Goal: Task Accomplishment & Management: Manage account settings

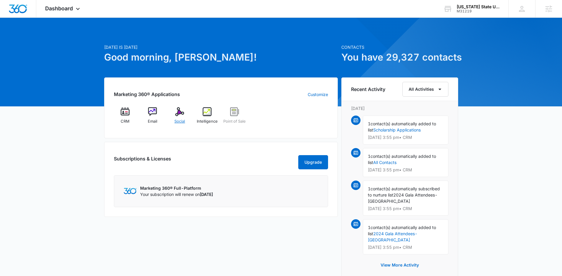
click at [182, 122] on span "Social" at bounding box center [179, 121] width 11 height 6
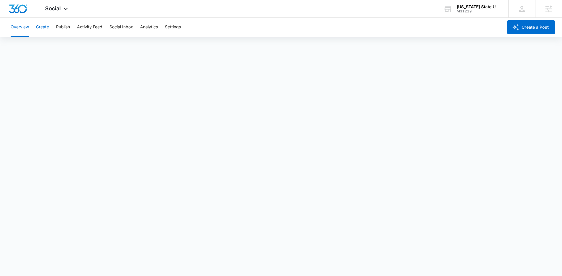
click at [45, 30] on button "Create" at bounding box center [42, 27] width 13 height 19
click at [59, 28] on button "Publish" at bounding box center [63, 27] width 14 height 19
click at [49, 5] on span "Social" at bounding box center [53, 8] width 16 height 6
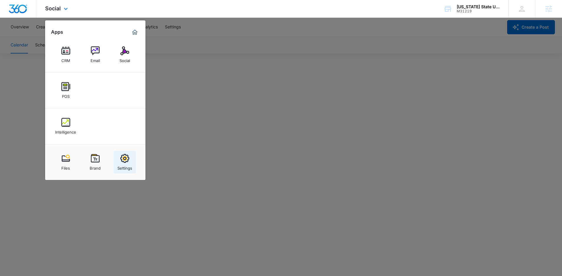
click at [125, 162] on img at bounding box center [124, 158] width 9 height 9
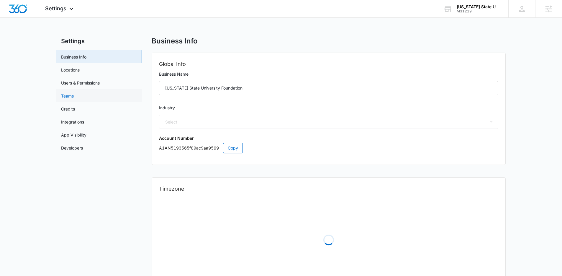
select select "31"
select select "US"
select select "America/New_York"
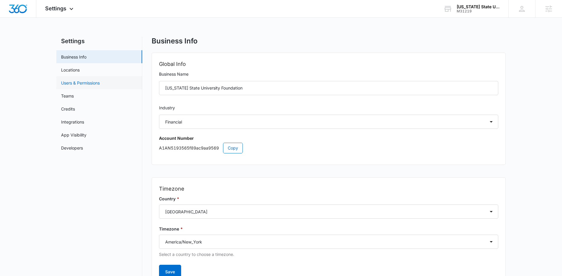
click at [98, 81] on link "Users & Permissions" at bounding box center [80, 83] width 39 height 6
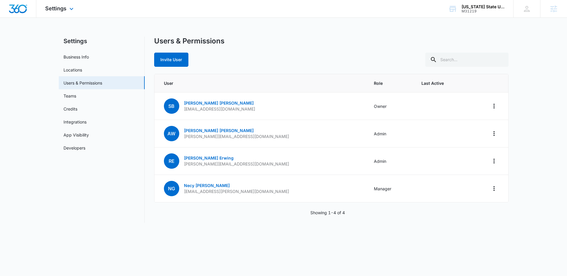
click at [9, 7] on img "Dashboard" at bounding box center [18, 8] width 19 height 9
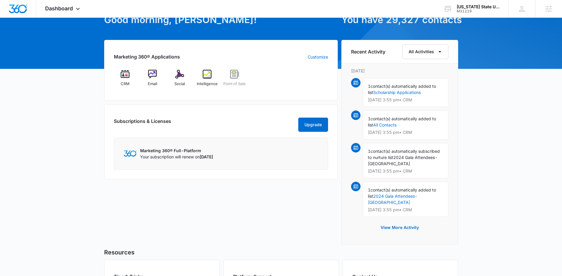
scroll to position [39, 0]
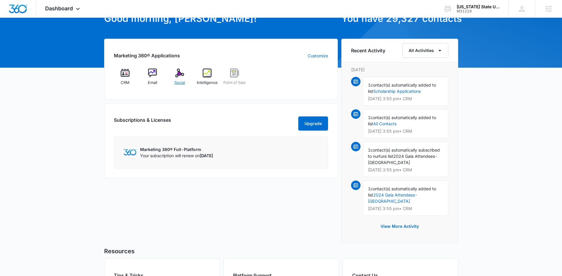
click at [174, 73] on div "Social" at bounding box center [179, 78] width 23 height 21
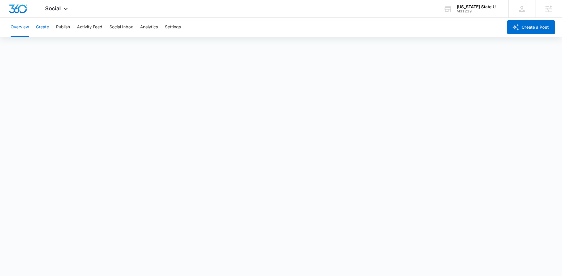
click at [42, 29] on button "Create" at bounding box center [42, 27] width 13 height 19
click at [63, 21] on button "Publish" at bounding box center [63, 27] width 14 height 19
click at [28, 8] on div at bounding box center [18, 8] width 36 height 17
click at [20, 10] on img "Dashboard" at bounding box center [18, 8] width 19 height 9
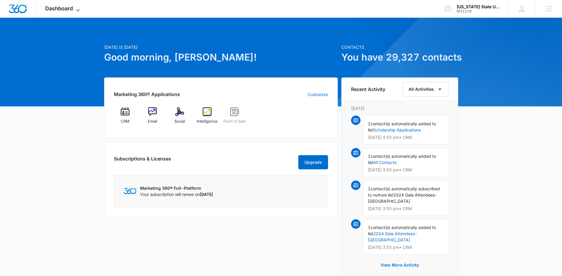
click at [48, 9] on span "Dashboard" at bounding box center [59, 8] width 28 height 6
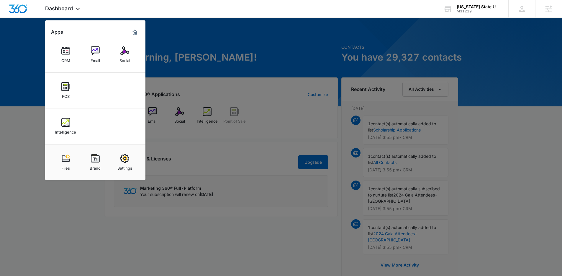
click at [14, 81] on div at bounding box center [281, 138] width 562 height 276
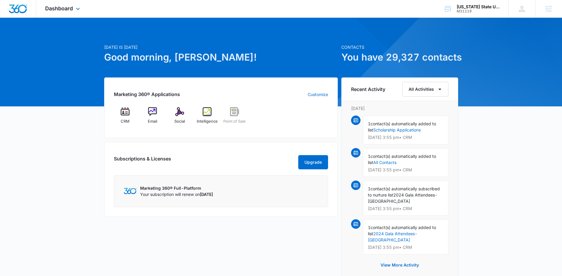
click at [56, 12] on div "Dashboard Apps CRM Email Social POS Intelligence Files Brand Settings" at bounding box center [63, 8] width 54 height 17
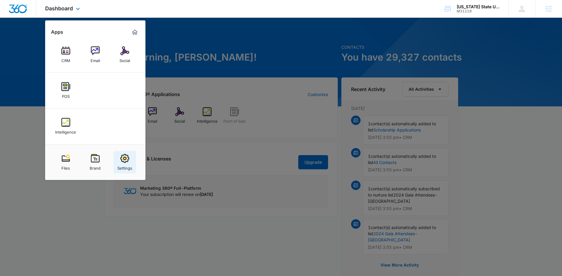
click at [121, 163] on div "Settings" at bounding box center [124, 167] width 15 height 8
select select "31"
select select "US"
select select "America/New_York"
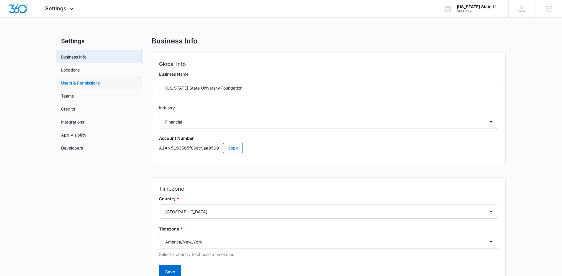
click at [80, 86] on link "Users & Permissions" at bounding box center [80, 83] width 39 height 6
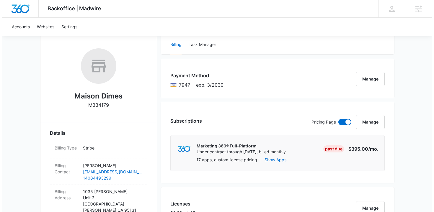
scroll to position [86, 0]
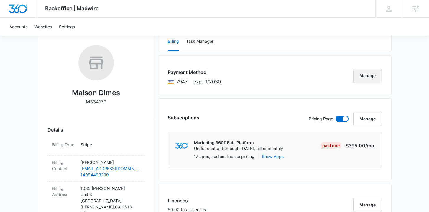
click at [378, 73] on button "Manage" at bounding box center [367, 76] width 29 height 14
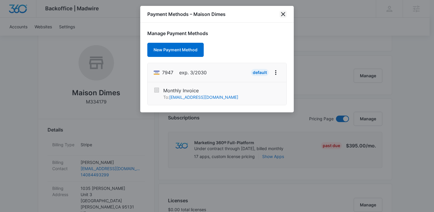
click at [284, 17] on icon "close" at bounding box center [282, 14] width 7 height 7
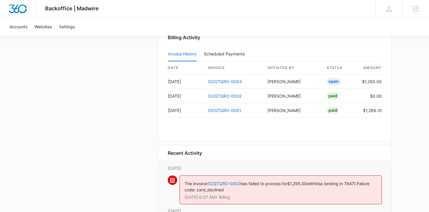
scroll to position [590, 0]
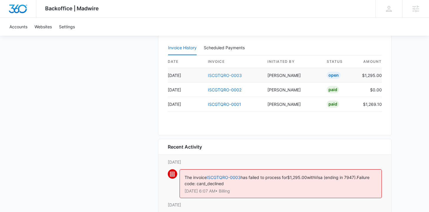
click at [224, 75] on link "ISCGTQRO-0003" at bounding box center [225, 75] width 34 height 5
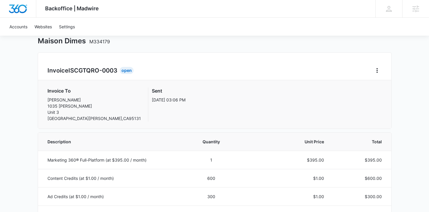
scroll to position [34, 0]
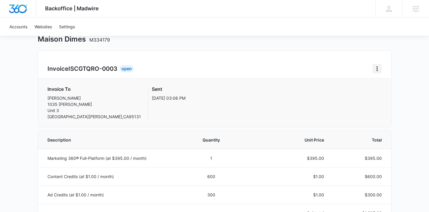
click at [374, 68] on icon "Home" at bounding box center [377, 68] width 7 height 7
click at [386, 93] on div "Retry Payment" at bounding box center [397, 94] width 34 height 4
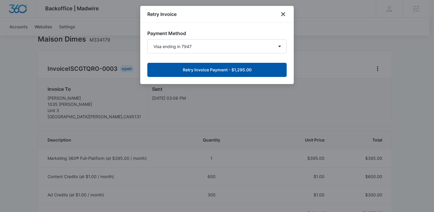
click at [256, 72] on button "Retry Invoice Payment - $1,295.00" at bounding box center [216, 70] width 139 height 14
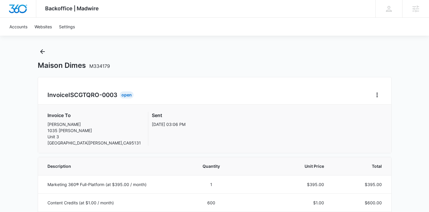
scroll to position [6, 0]
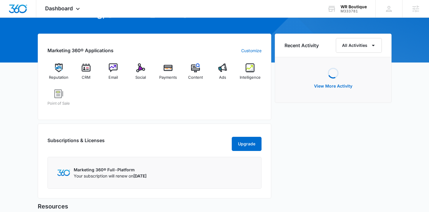
scroll to position [52, 0]
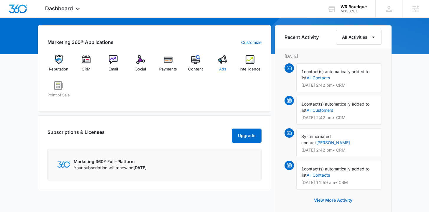
click at [224, 69] on span "Ads" at bounding box center [222, 69] width 7 height 6
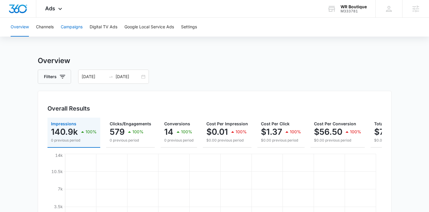
click at [78, 28] on button "Campaigns" at bounding box center [72, 27] width 22 height 19
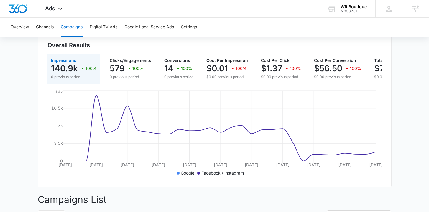
scroll to position [66, 0]
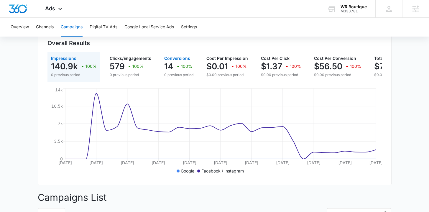
click at [161, 65] on button "Conversions 14 100% 0 previous period" at bounding box center [179, 67] width 36 height 30
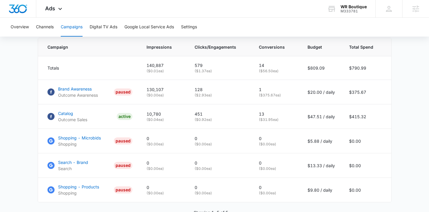
scroll to position [252, 0]
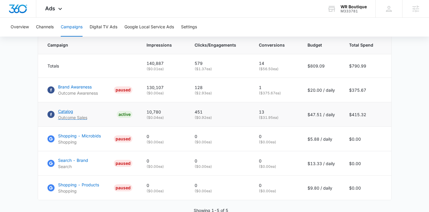
click at [68, 114] on p "Catalog" at bounding box center [72, 111] width 29 height 6
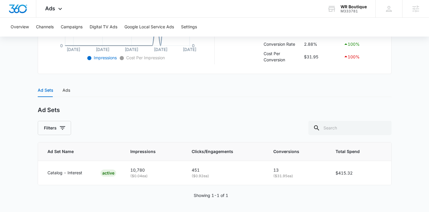
scroll to position [199, 0]
click at [68, 91] on div "Ads" at bounding box center [67, 89] width 8 height 6
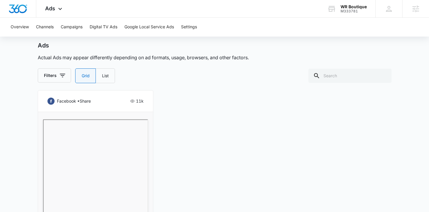
scroll to position [262, 0]
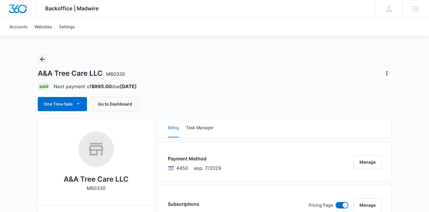
click at [42, 58] on icon "Back" at bounding box center [42, 59] width 5 height 5
